Goal: Task Accomplishment & Management: Use online tool/utility

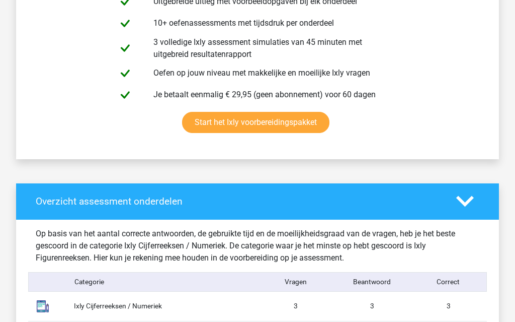
scroll to position [605, 0]
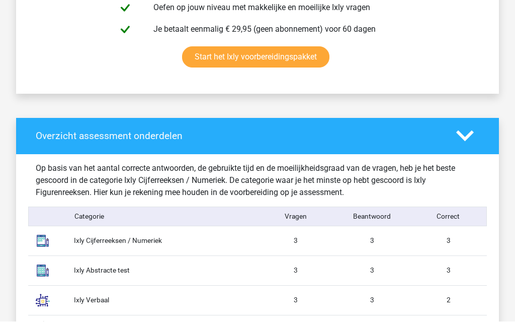
scroll to position [671, 0]
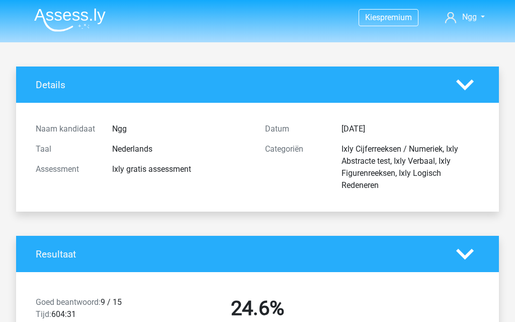
scroll to position [84, 0]
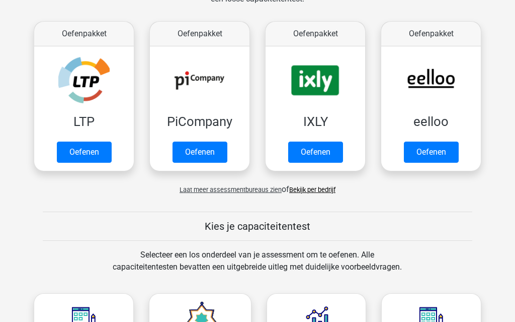
scroll to position [168, 0]
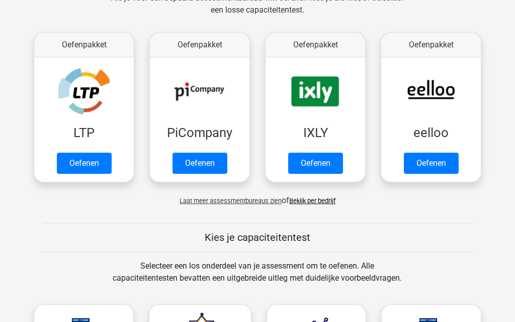
click at [440, 162] on link "Oefenen" at bounding box center [431, 162] width 55 height 21
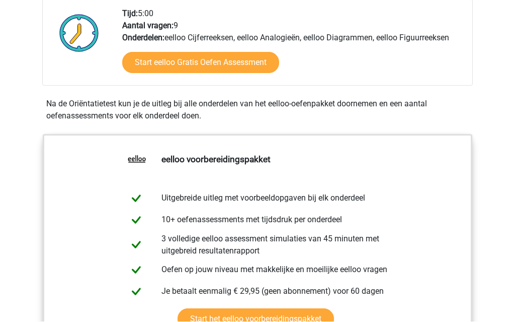
click at [260, 71] on link "Start eelloo Gratis Oefen Assessment" at bounding box center [200, 62] width 157 height 21
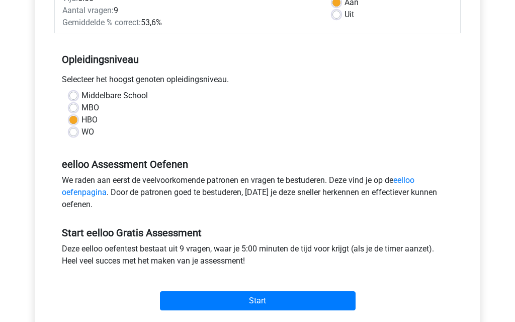
scroll to position [175, 0]
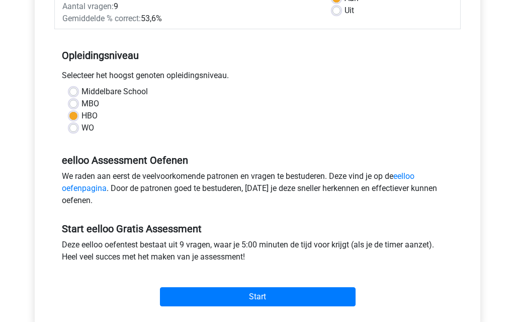
click at [311, 290] on input "Start" at bounding box center [258, 296] width 196 height 19
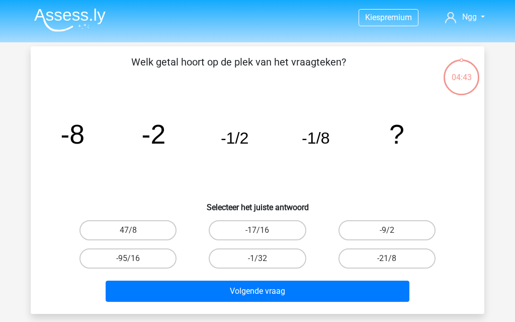
click at [276, 262] on label "-1/32" at bounding box center [257, 258] width 97 height 20
click at [264, 262] on input "-1/32" at bounding box center [261, 261] width 7 height 7
radio input "true"
click at [387, 296] on button "Volgende vraag" at bounding box center [258, 290] width 304 height 21
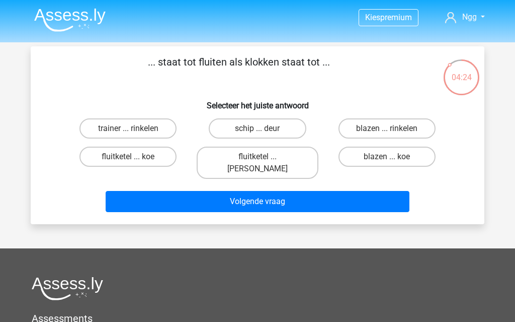
click at [422, 129] on label "blazen ... rinkelen" at bounding box center [387, 128] width 97 height 20
click at [394, 129] on input "blazen ... rinkelen" at bounding box center [390, 131] width 7 height 7
radio input "true"
click at [369, 194] on button "Volgende vraag" at bounding box center [258, 201] width 304 height 21
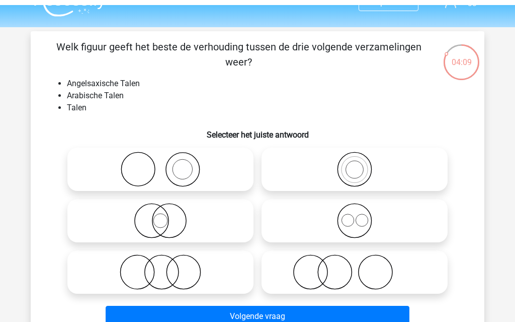
scroll to position [14, 0]
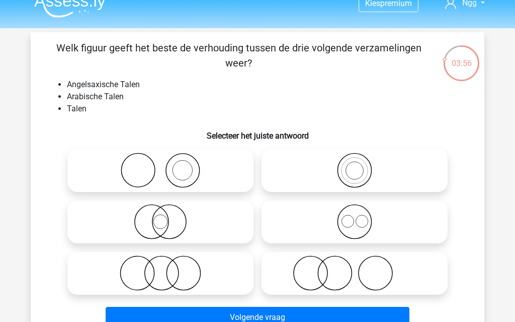
click at [368, 225] on icon at bounding box center [355, 221] width 178 height 35
click at [361, 216] on input "radio" at bounding box center [358, 213] width 7 height 7
radio input "true"
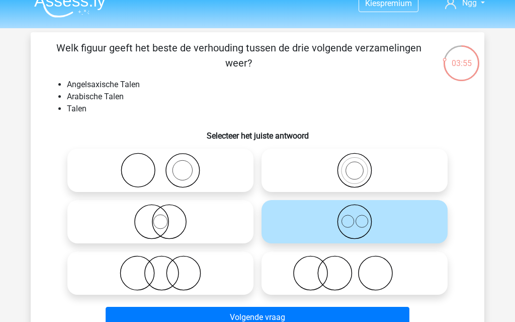
click at [369, 321] on button "Volgende vraag" at bounding box center [258, 317] width 304 height 21
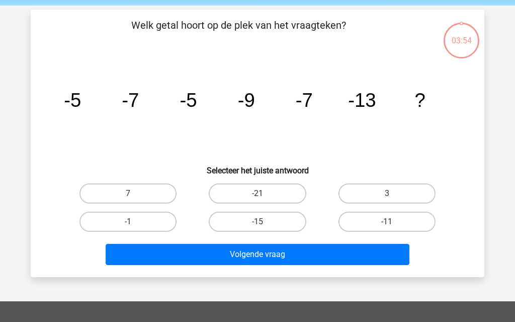
scroll to position [46, 0]
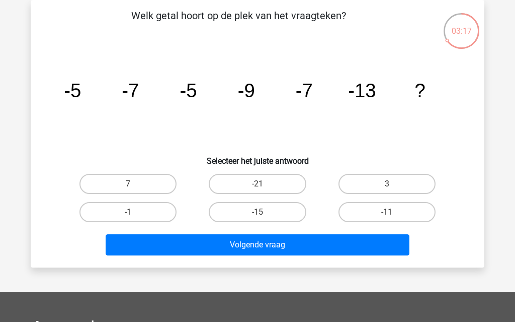
click at [416, 211] on label "-11" at bounding box center [387, 212] width 97 height 20
click at [394, 212] on input "-11" at bounding box center [390, 215] width 7 height 7
radio input "true"
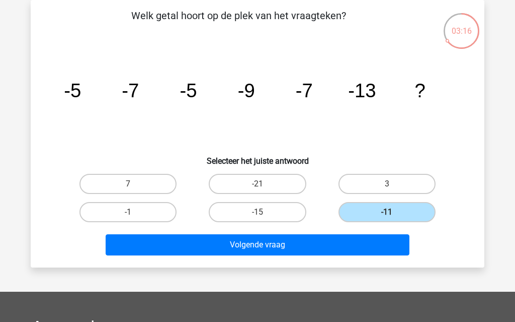
click at [390, 249] on button "Volgende vraag" at bounding box center [258, 244] width 304 height 21
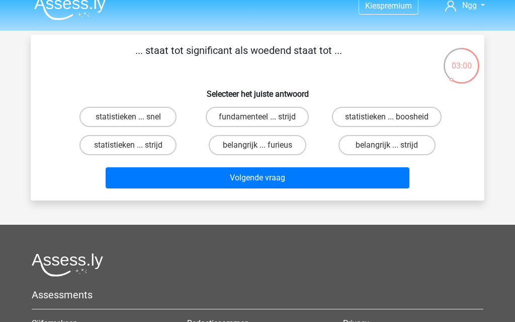
scroll to position [17, 0]
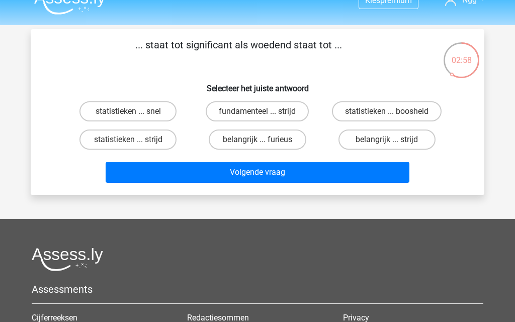
click at [285, 139] on label "belangrijk ... furieus" at bounding box center [257, 139] width 97 height 20
click at [264, 139] on input "belangrijk ... furieus" at bounding box center [261, 142] width 7 height 7
radio input "true"
click at [305, 172] on button "Volgende vraag" at bounding box center [258, 172] width 304 height 21
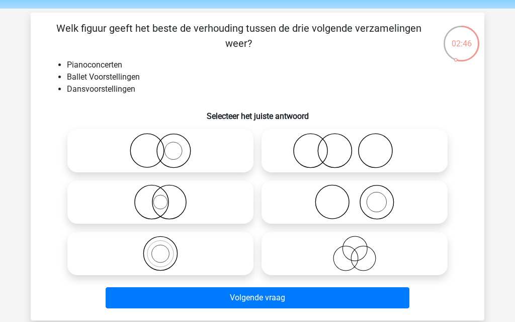
scroll to position [36, 0]
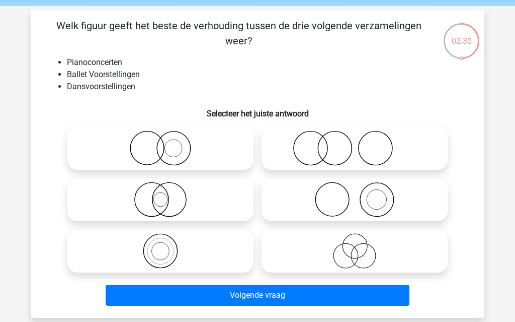
click at [403, 208] on icon at bounding box center [355, 199] width 178 height 35
click at [361, 194] on input "radio" at bounding box center [358, 191] width 7 height 7
radio input "true"
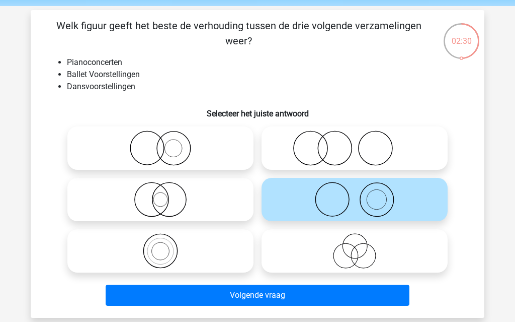
click at [381, 298] on button "Volgende vraag" at bounding box center [258, 294] width 304 height 21
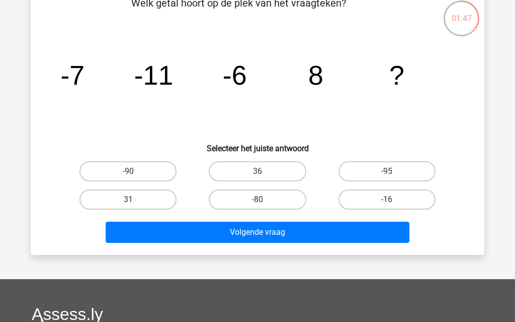
scroll to position [62, 0]
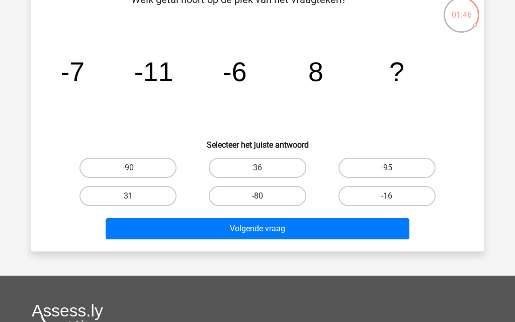
click at [285, 167] on label "36" at bounding box center [257, 168] width 97 height 20
click at [264, 168] on input "36" at bounding box center [261, 171] width 7 height 7
radio input "true"
click at [340, 231] on button "Volgende vraag" at bounding box center [258, 228] width 304 height 21
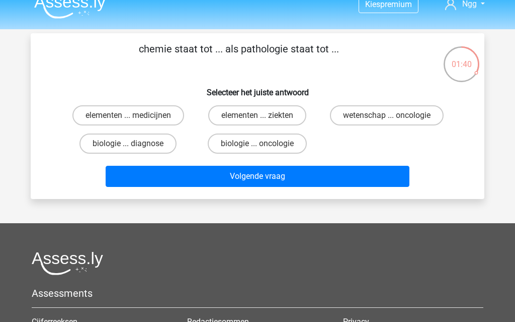
scroll to position [13, 0]
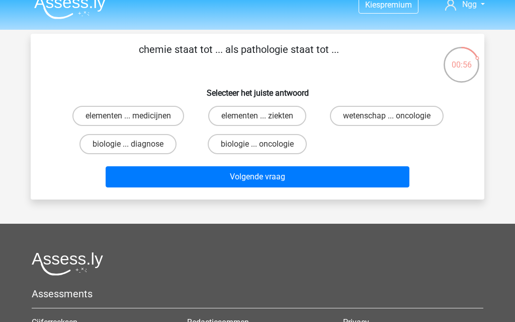
click at [83, 139] on label "biologie ... diagnose" at bounding box center [128, 144] width 97 height 20
click at [128, 144] on input "biologie ... diagnose" at bounding box center [131, 147] width 7 height 7
radio input "true"
click at [165, 112] on label "elementen ... medicijnen" at bounding box center [128, 116] width 112 height 20
click at [135, 116] on input "elementen ... medicijnen" at bounding box center [131, 119] width 7 height 7
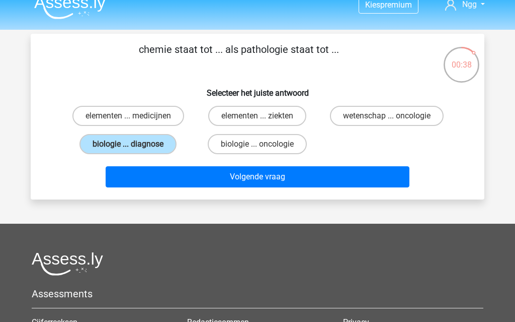
radio input "true"
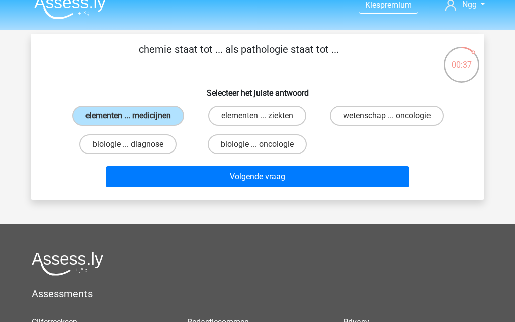
click at [245, 187] on button "Volgende vraag" at bounding box center [258, 176] width 304 height 21
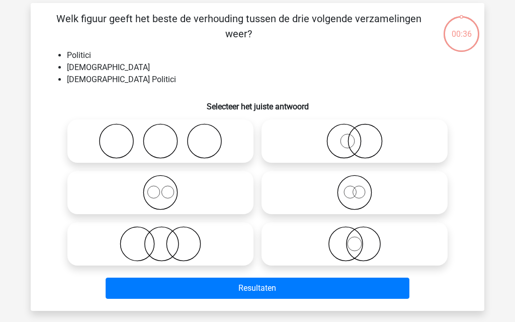
scroll to position [46, 0]
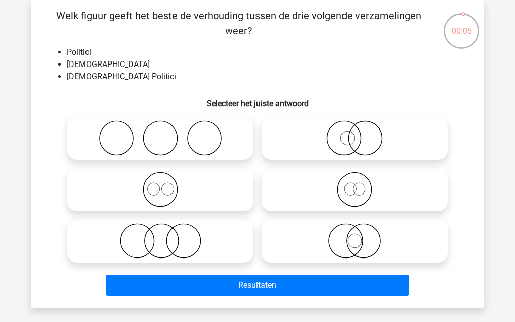
click at [393, 148] on icon at bounding box center [355, 137] width 178 height 35
click at [361, 133] on input "radio" at bounding box center [358, 129] width 7 height 7
radio input "true"
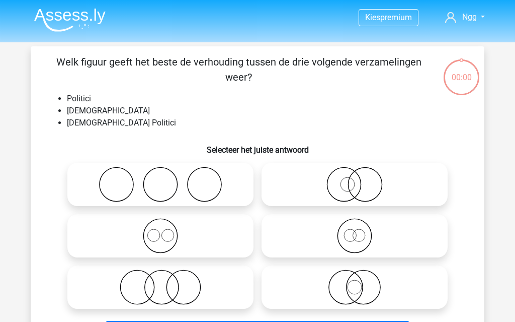
scroll to position [91, 0]
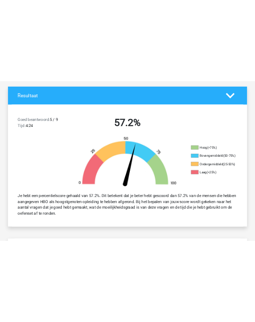
scroll to position [205, 0]
